Goal: Transaction & Acquisition: Obtain resource

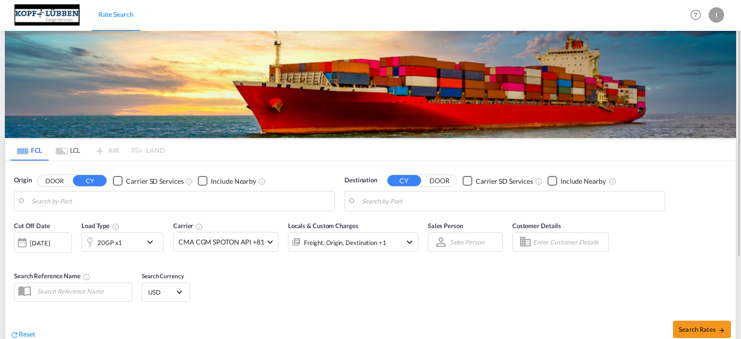
type input "Chattogram (Chittagong), BDCGP"
type input "[GEOGRAPHIC_DATA], NLRTM"
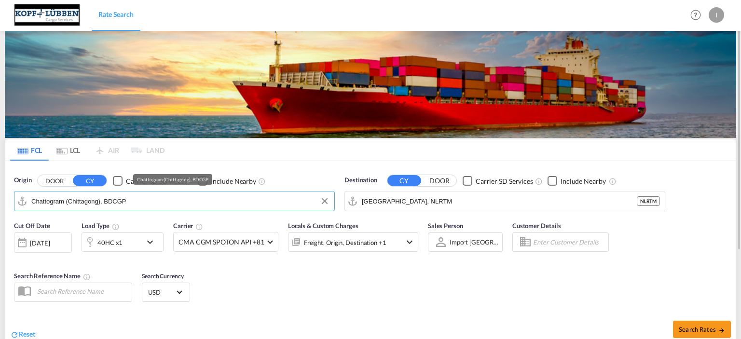
click at [98, 204] on input "Chattogram (Chittagong), BDCGP" at bounding box center [180, 201] width 298 height 14
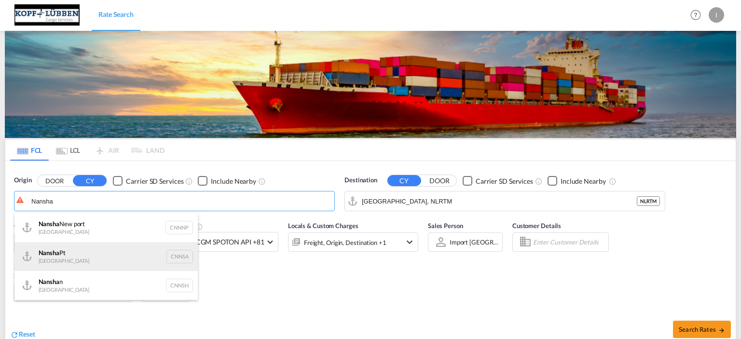
click at [72, 257] on div "Nansha Pt China CNNSA" at bounding box center [105, 256] width 183 height 29
type input "Nansha Pt, CNNSA"
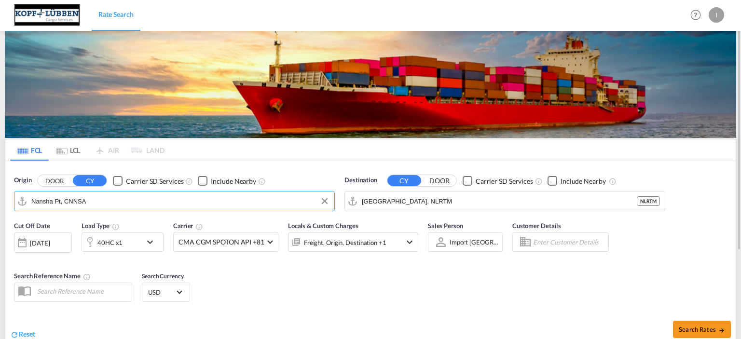
click at [151, 241] on md-icon "icon-chevron-down" at bounding box center [152, 242] width 16 height 12
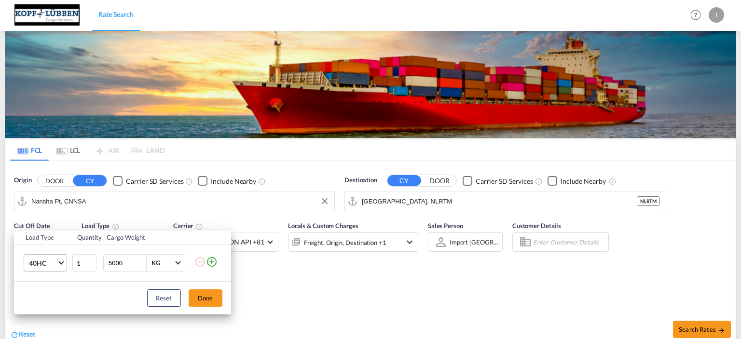
click at [61, 264] on span "Choose: \a40HC" at bounding box center [60, 262] width 5 height 5
click at [58, 217] on md-option "20GP" at bounding box center [54, 216] width 66 height 23
click at [206, 303] on button "Done" at bounding box center [206, 297] width 34 height 17
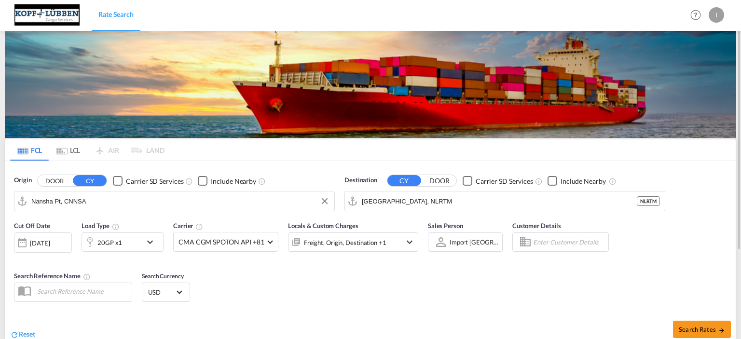
click at [38, 240] on div "[DATE]" at bounding box center [40, 243] width 20 height 9
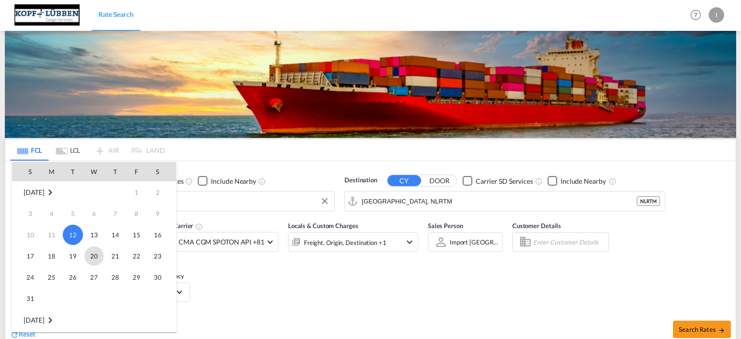
click at [93, 257] on span "20" at bounding box center [93, 256] width 19 height 19
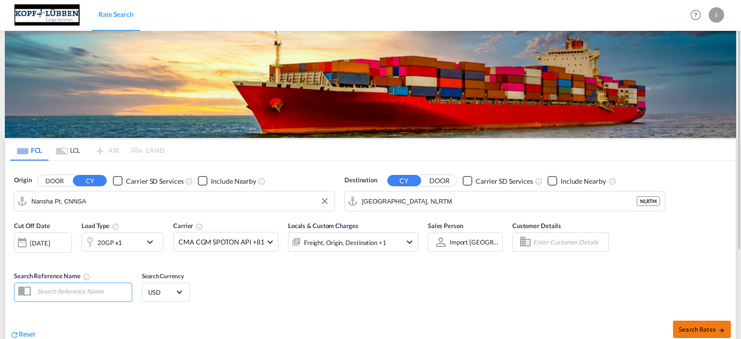
click at [689, 324] on button "Search Rates" at bounding box center [702, 329] width 58 height 17
type input "CNNSA to NLRTM / [DATE]"
